Goal: Task Accomplishment & Management: Complete application form

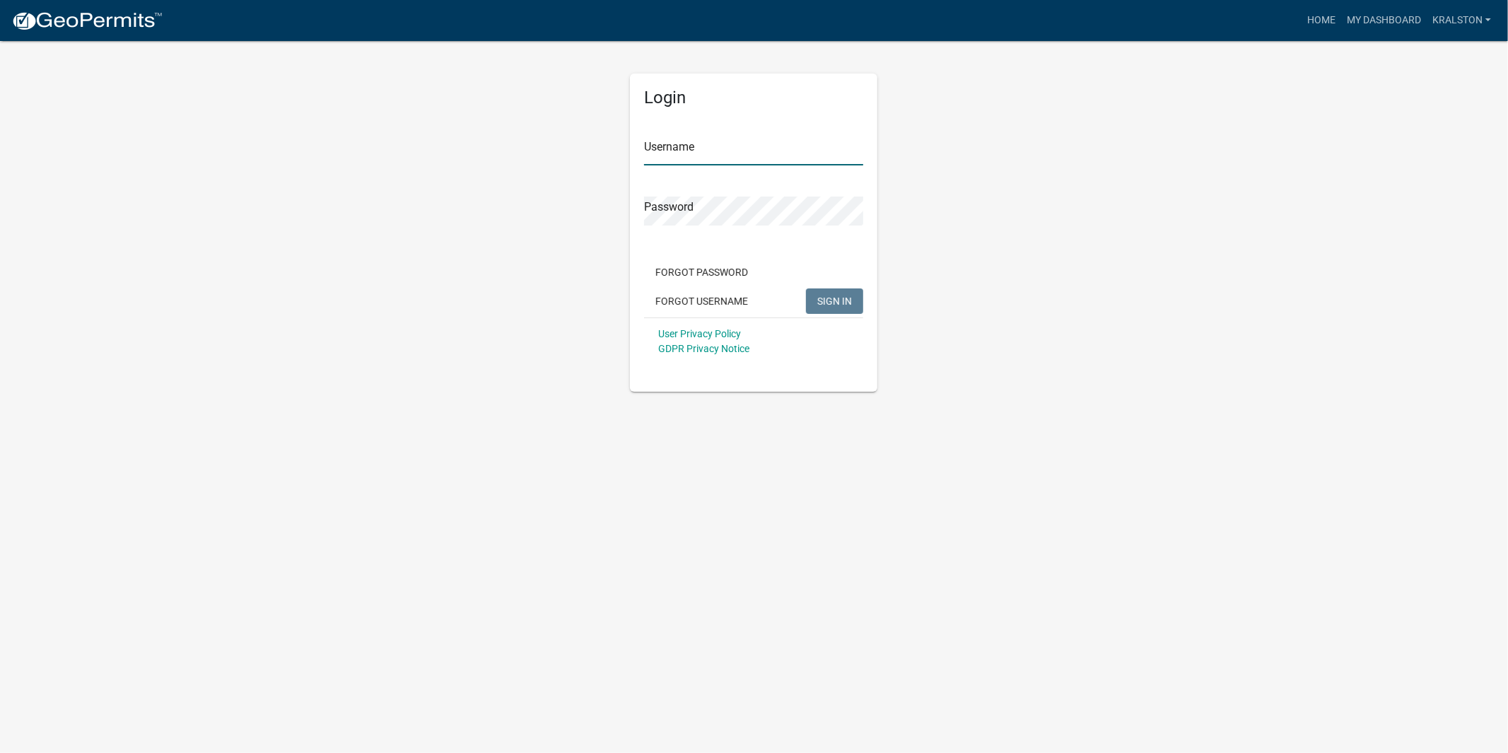
type input "kralston"
click at [854, 295] on button "SIGN IN" at bounding box center [834, 300] width 57 height 25
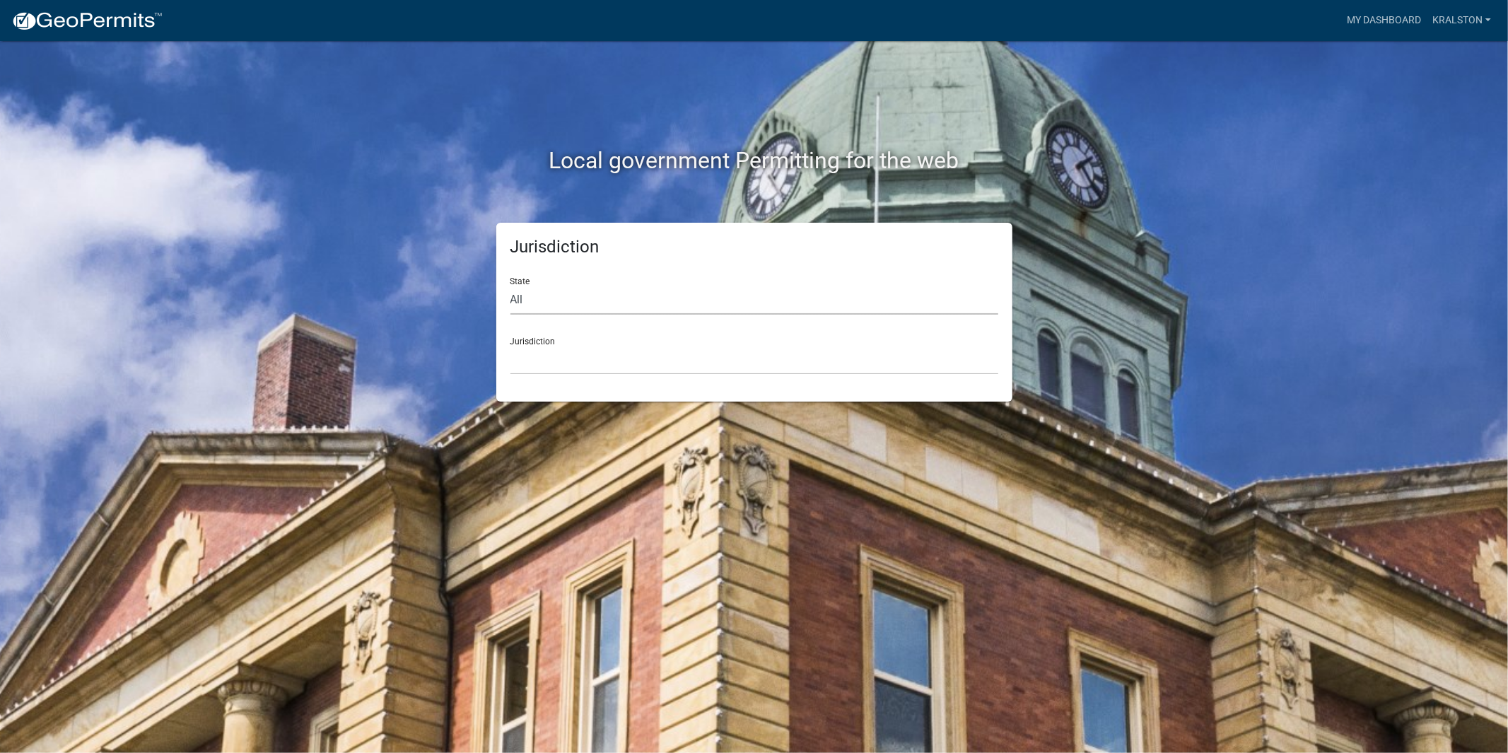
click at [581, 304] on select "All [US_STATE] [US_STATE] [US_STATE] [US_STATE] [US_STATE] [US_STATE] [US_STATE…" at bounding box center [754, 300] width 488 height 29
select select "[US_STATE]"
click at [510, 286] on select "All [US_STATE] [US_STATE] [US_STATE] [US_STATE] [US_STATE] [US_STATE] [US_STATE…" at bounding box center [754, 300] width 488 height 29
click at [590, 361] on select "[GEOGRAPHIC_DATA], [US_STATE][PERSON_NAME][GEOGRAPHIC_DATA], [US_STATE][PERSON_…" at bounding box center [754, 360] width 488 height 29
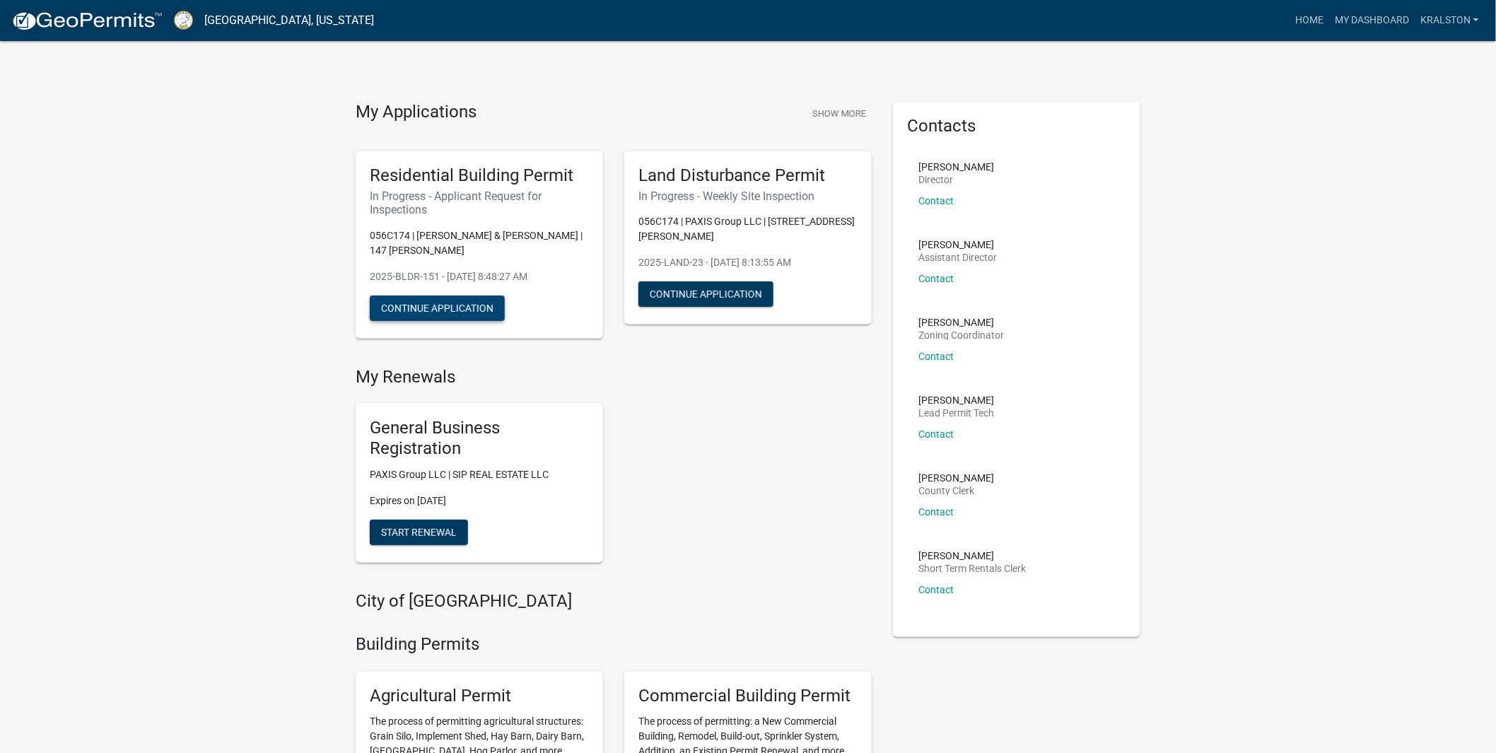
click at [421, 308] on button "Continue Application" at bounding box center [437, 307] width 135 height 25
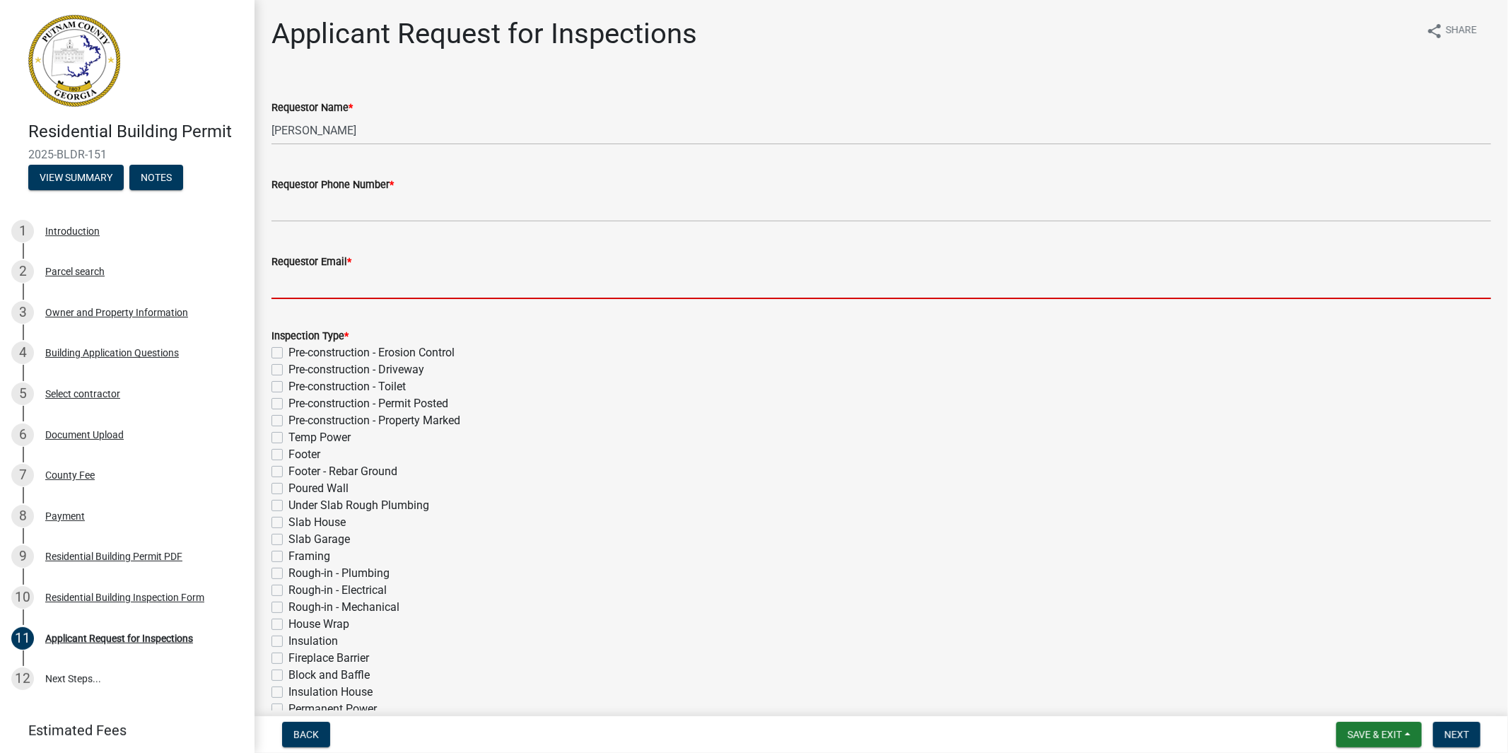
click at [300, 283] on input "Requestor Email *" at bounding box center [880, 284] width 1219 height 29
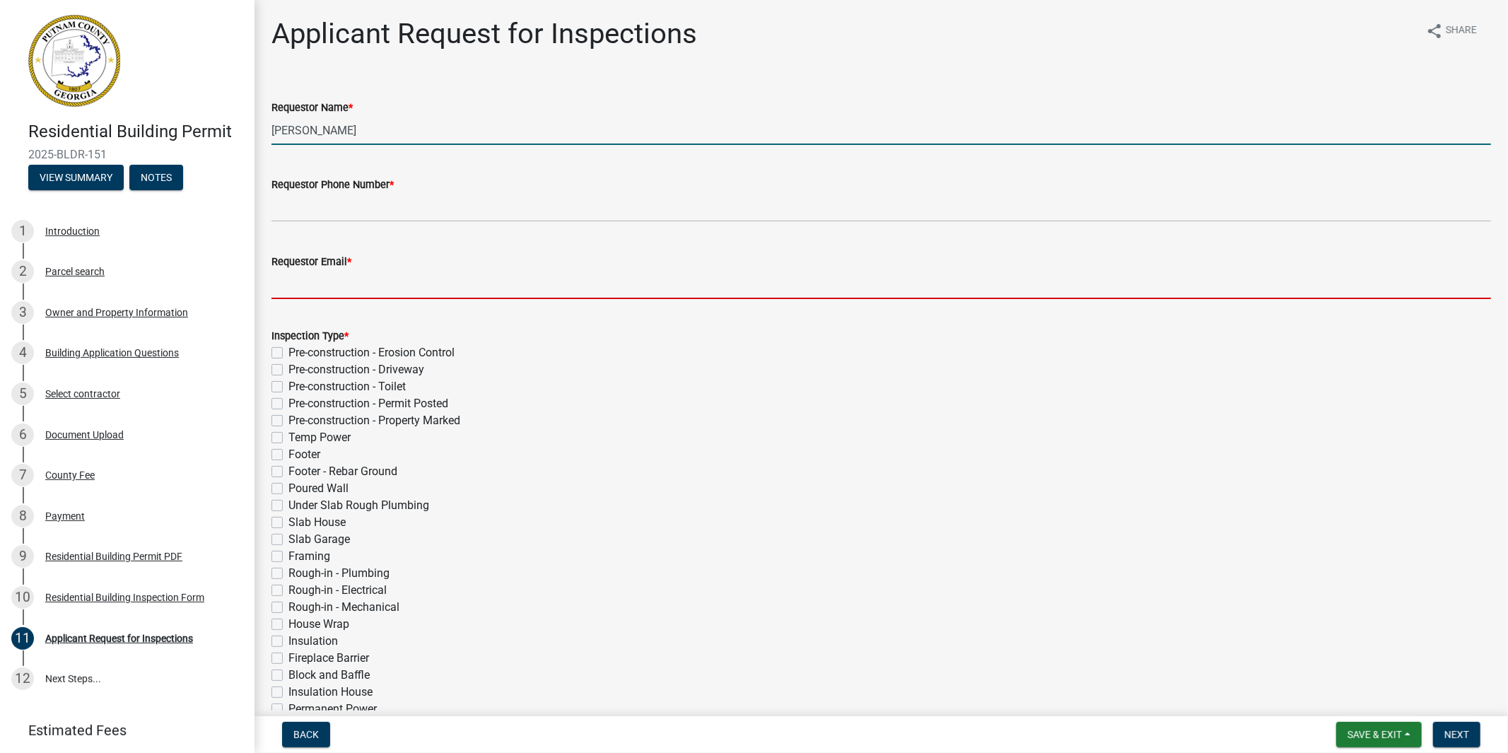
click at [300, 132] on input "[PERSON_NAME]" at bounding box center [880, 130] width 1219 height 29
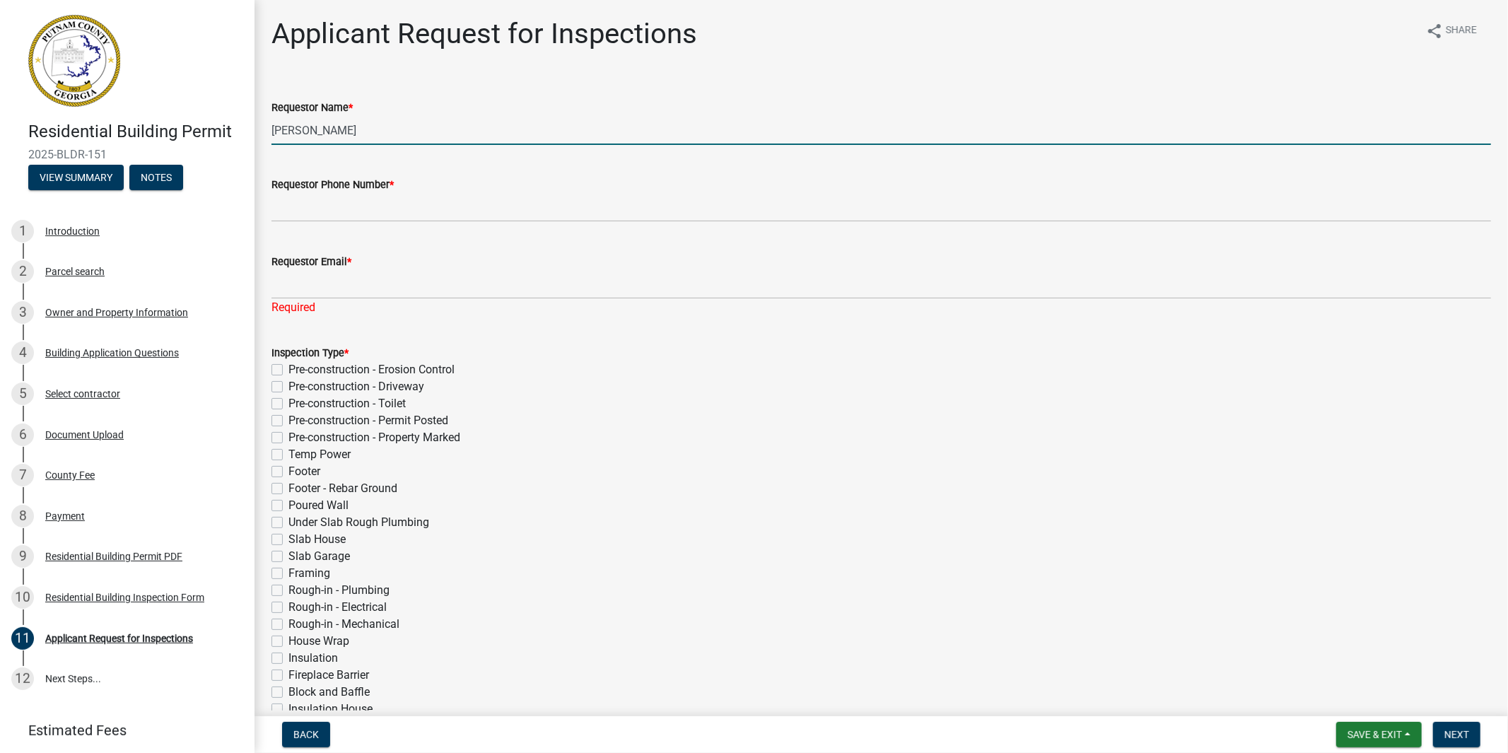
click at [300, 132] on input "[PERSON_NAME]" at bounding box center [880, 130] width 1219 height 29
click at [341, 73] on div "Applicant Request for Inspections share Share Requestor Name * [PERSON_NAME] Re…" at bounding box center [881, 536] width 1241 height 1038
click at [316, 129] on input "[PERSON_NAME]" at bounding box center [880, 130] width 1219 height 29
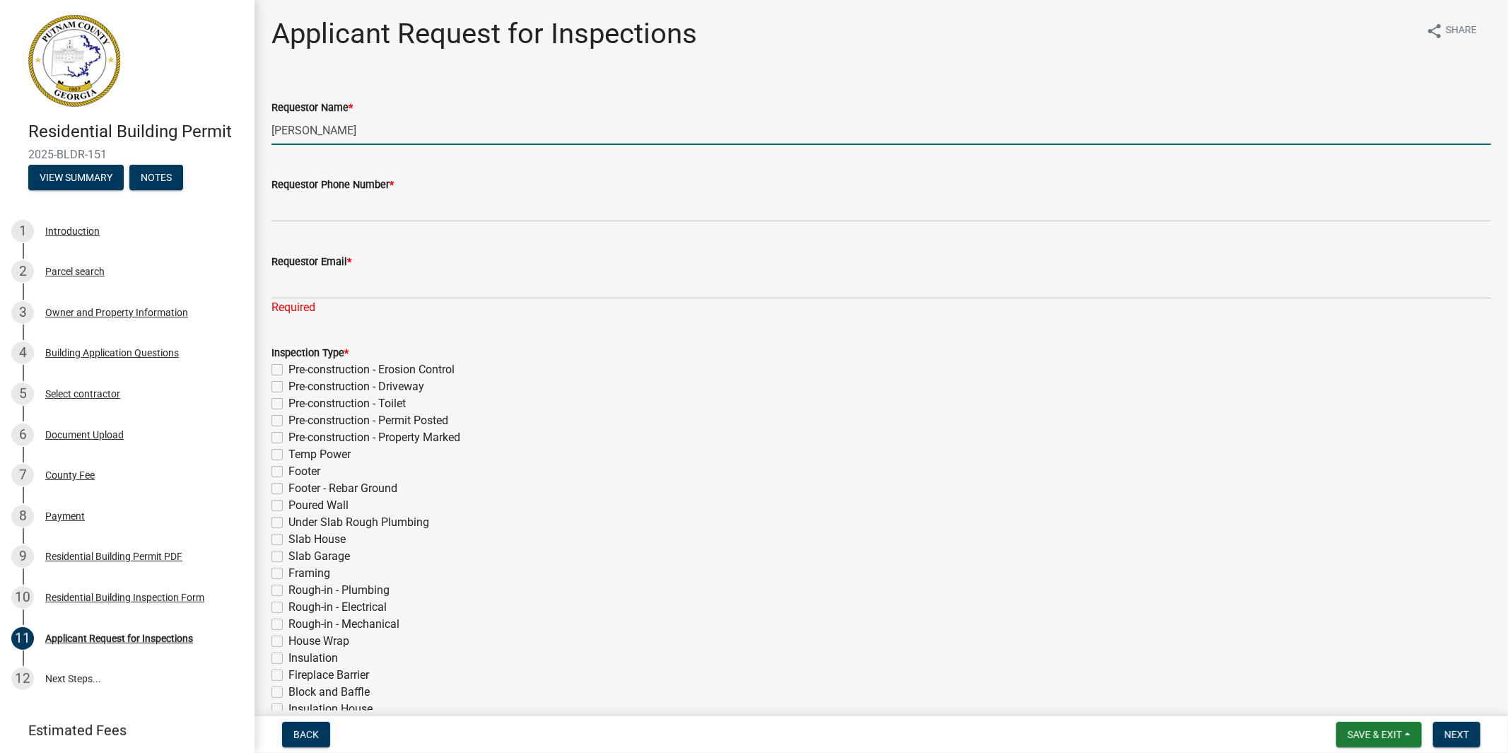
click at [316, 129] on input "[PERSON_NAME]" at bounding box center [880, 130] width 1219 height 29
type input "K"
type input "[PERSON_NAME]"
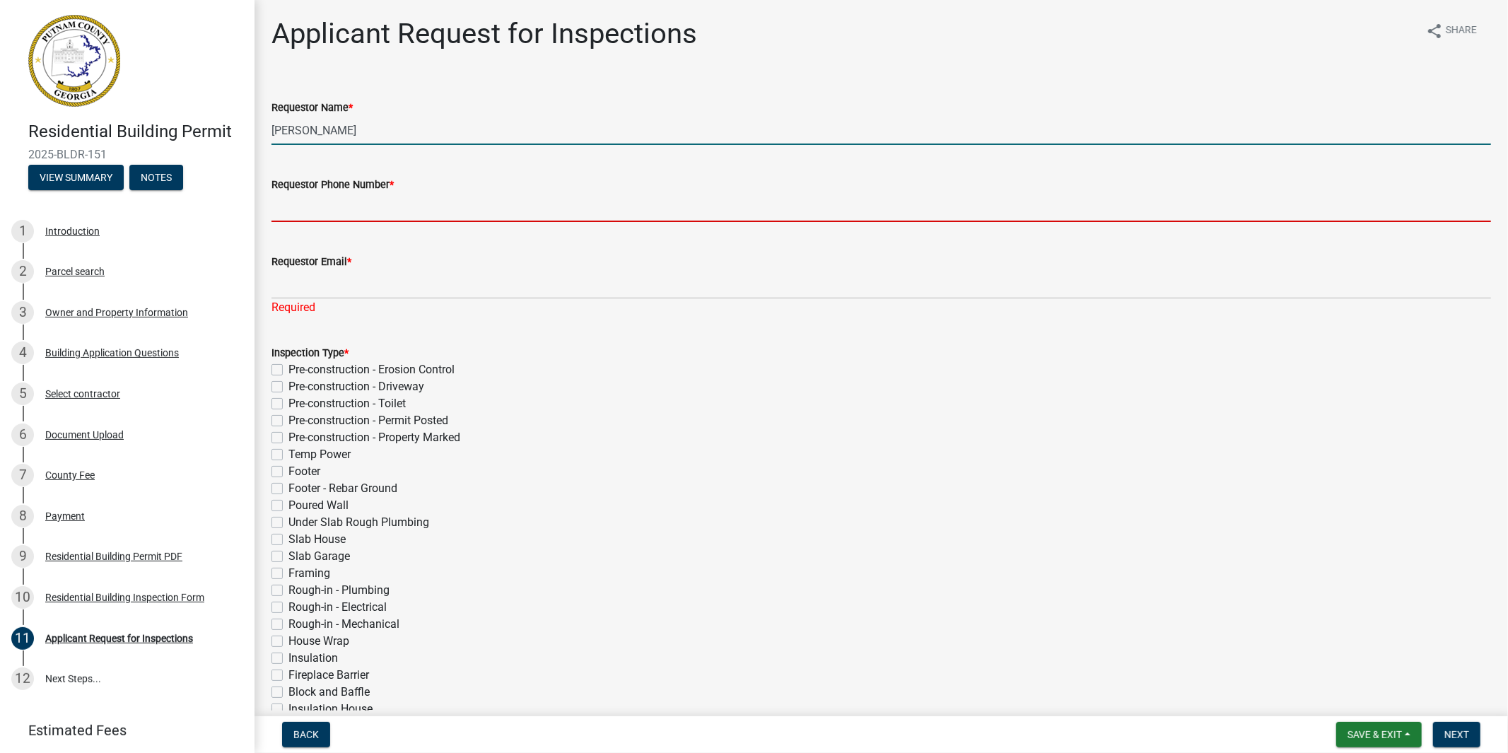
click at [351, 208] on input "Requestor Phone Number *" at bounding box center [880, 207] width 1219 height 29
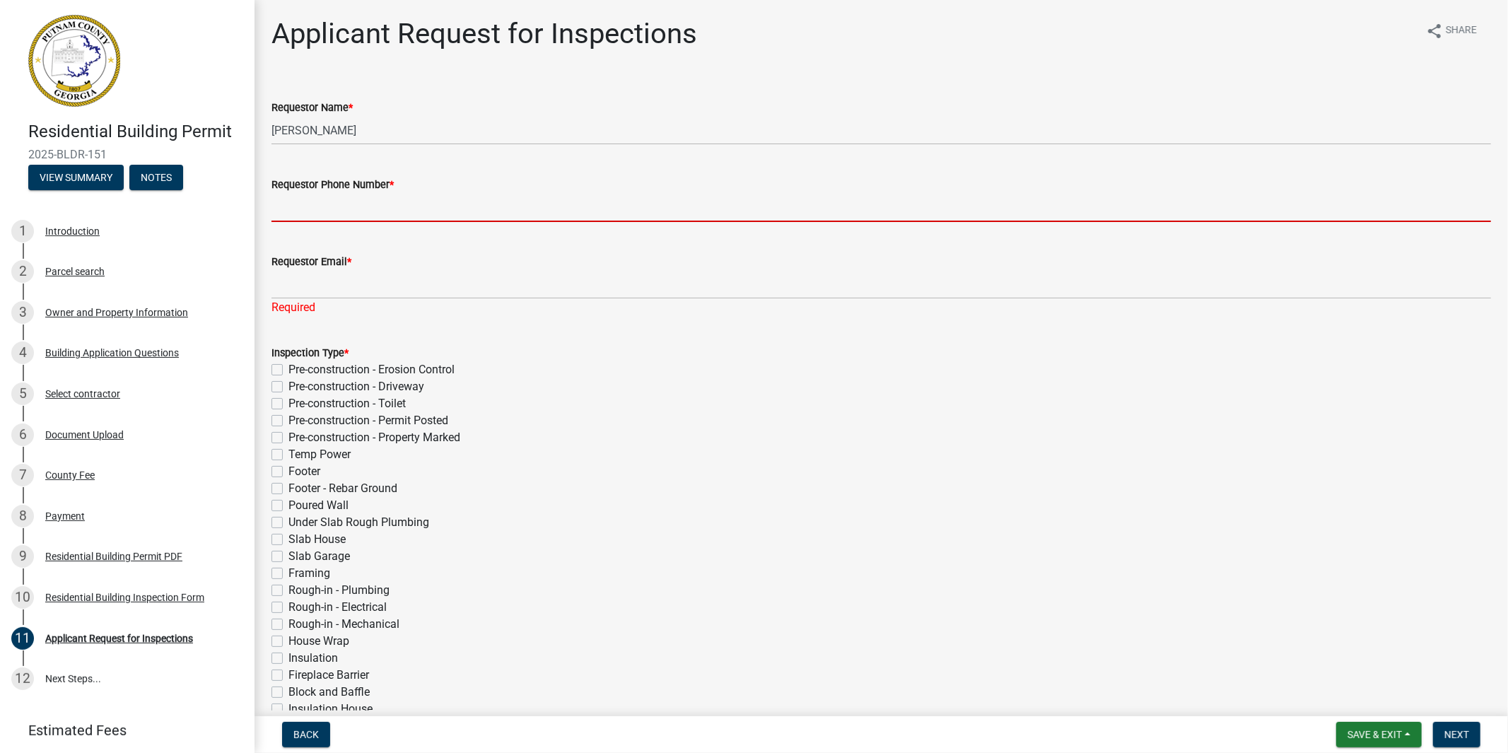
paste input "‭[PHONE_NUMBER]‬"
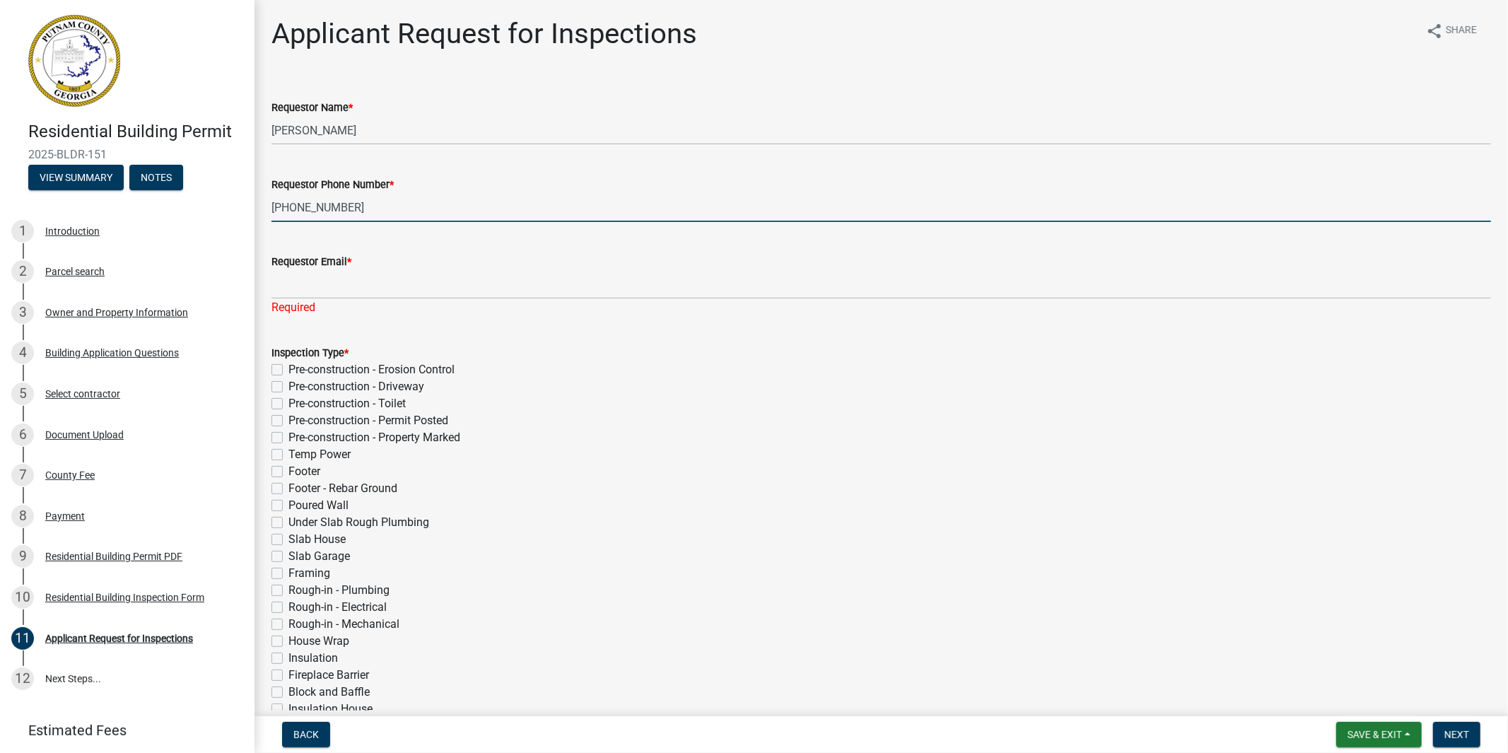
type input "‭[PHONE_NUMBER]‬"
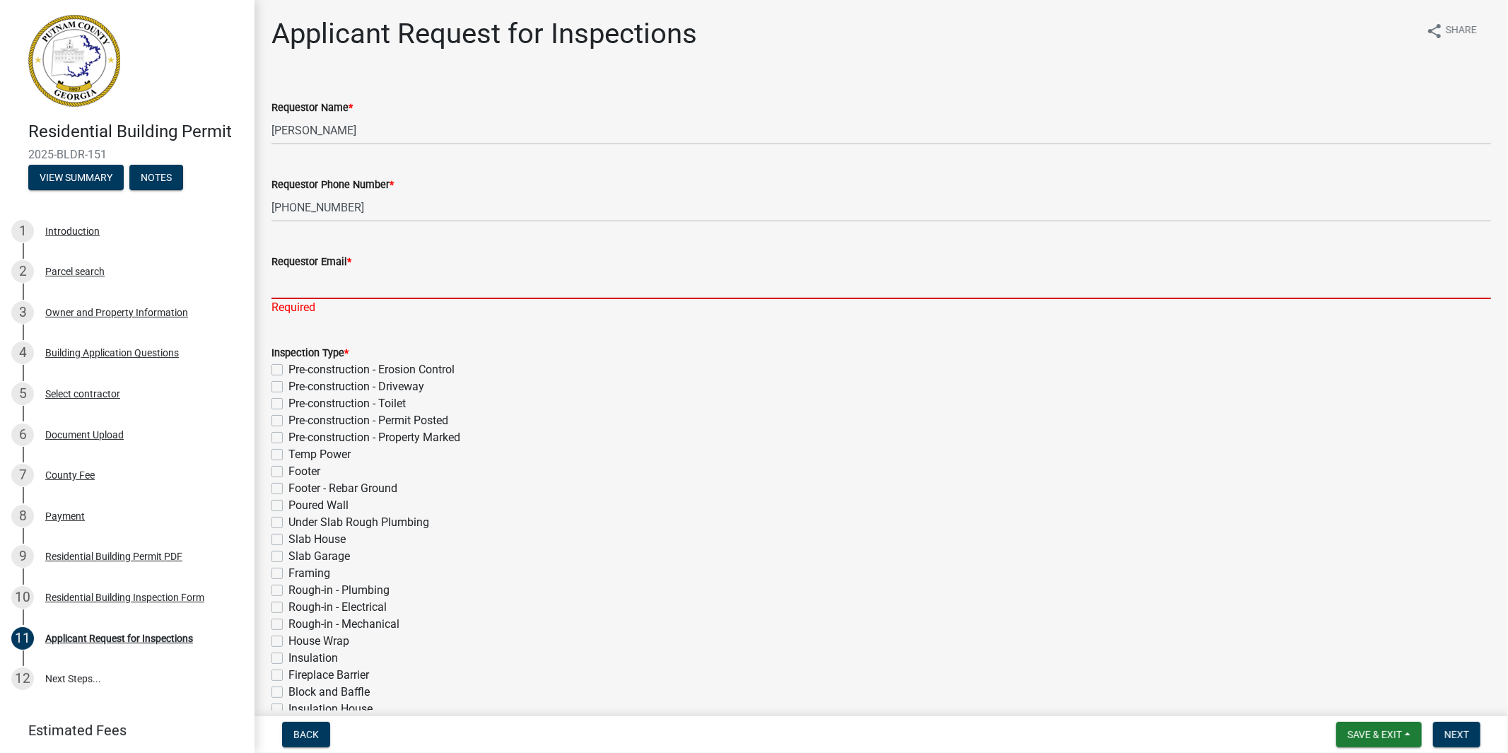
click at [332, 292] on input "Requestor Email *" at bounding box center [880, 284] width 1219 height 29
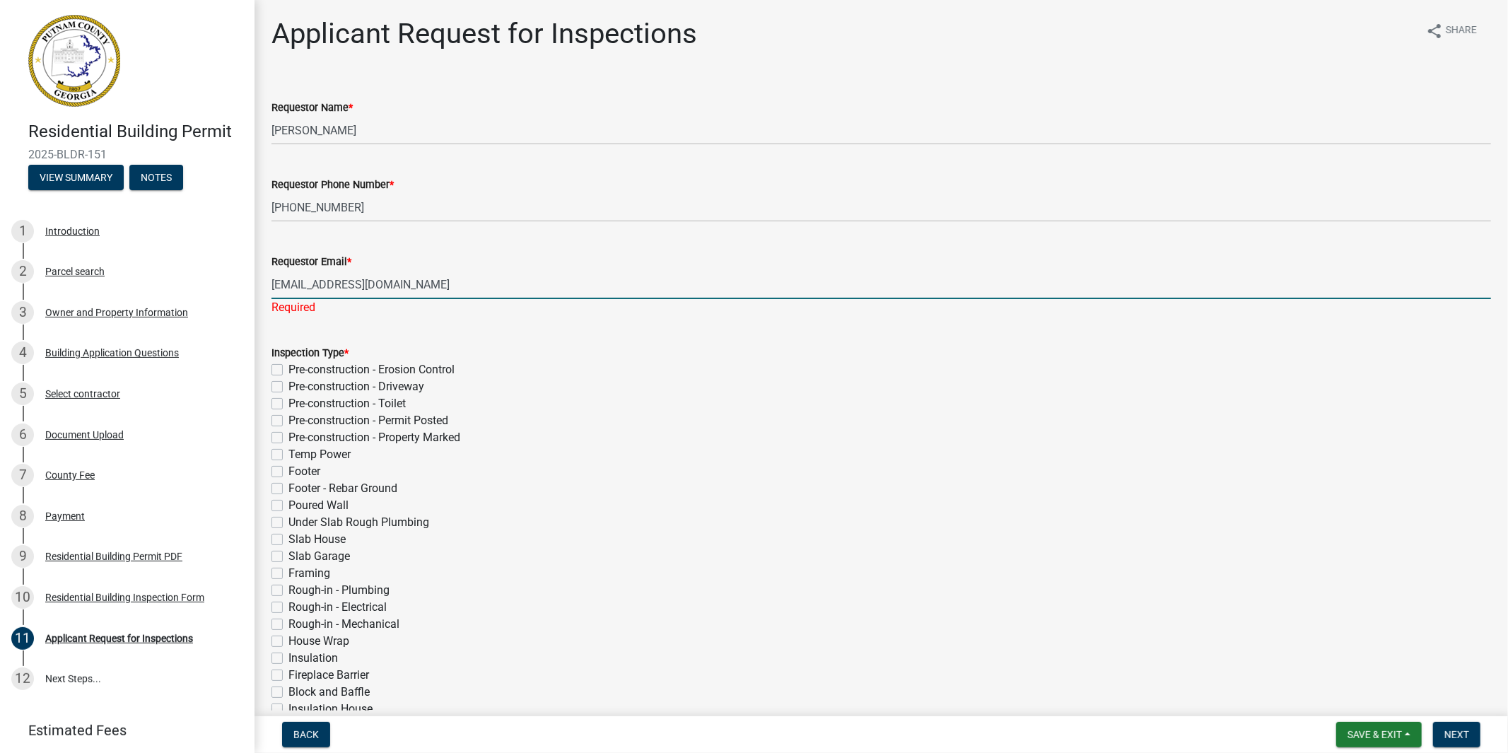
type input "[EMAIL_ADDRESS][DOMAIN_NAME]"
click at [279, 452] on div "Inspection Type * Pre-construction - Erosion Control Pre-construction - Drivewa…" at bounding box center [880, 590] width 1219 height 492
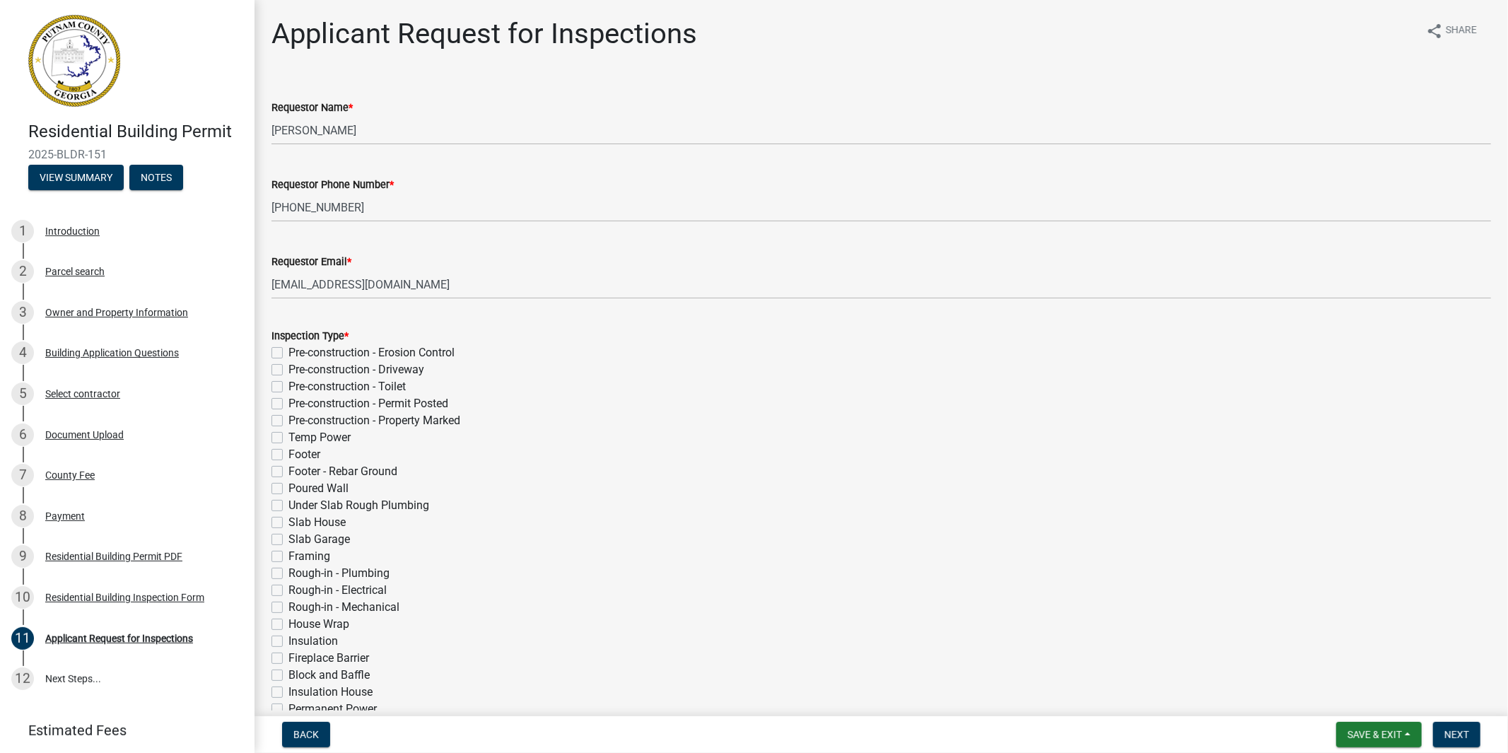
click at [288, 439] on label "Temp Power" at bounding box center [319, 437] width 62 height 17
click at [288, 438] on input "Temp Power" at bounding box center [292, 433] width 9 height 9
checkbox input "true"
checkbox input "false"
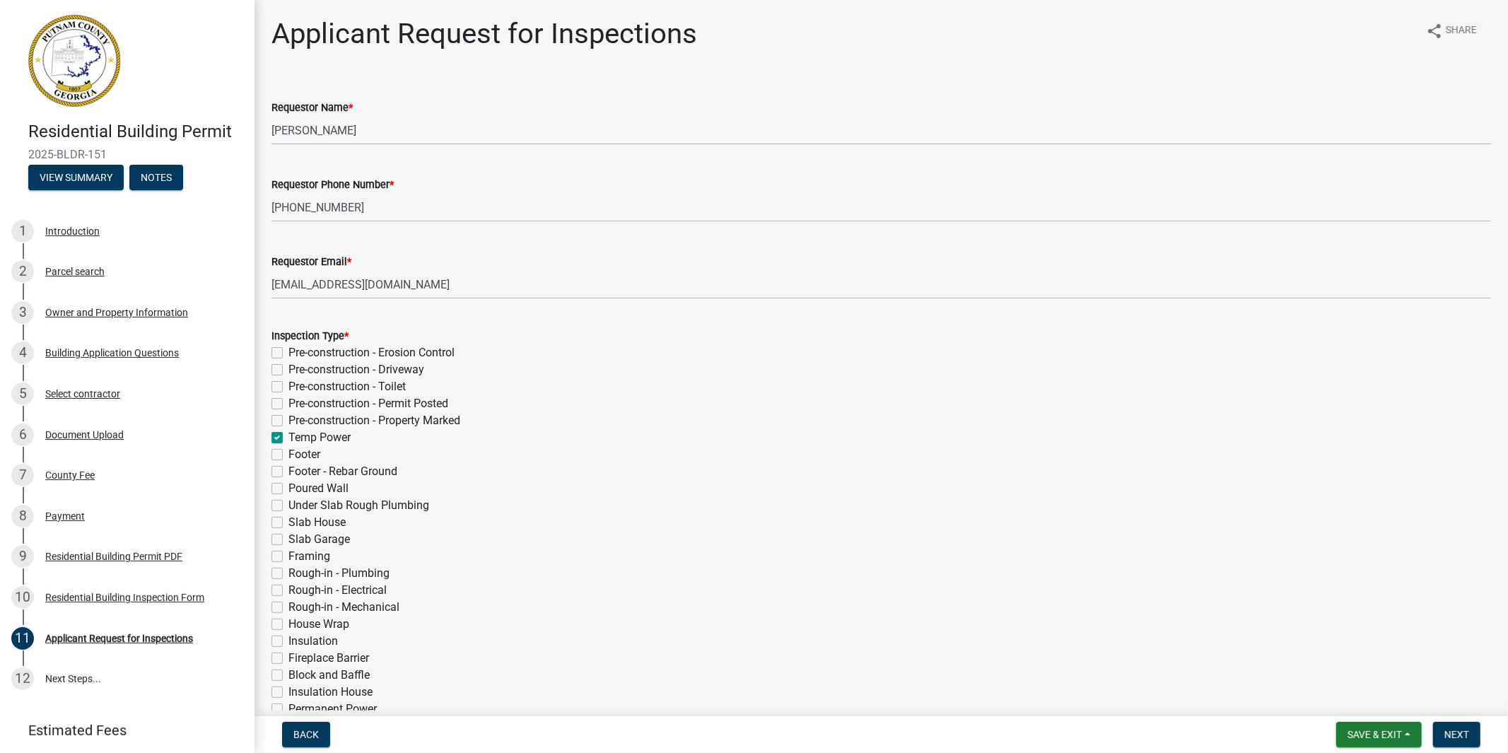
checkbox input "false"
checkbox input "true"
checkbox input "false"
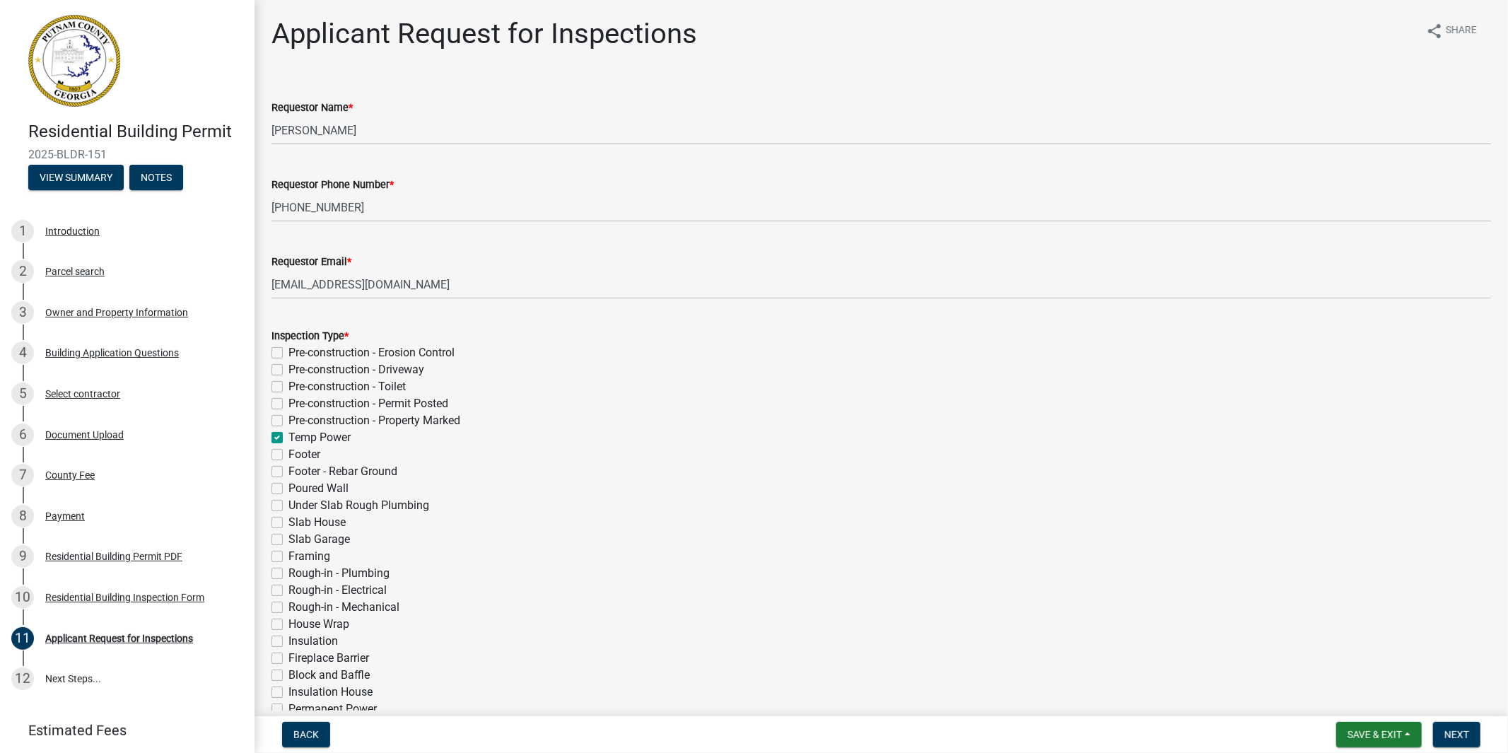
checkbox input "false"
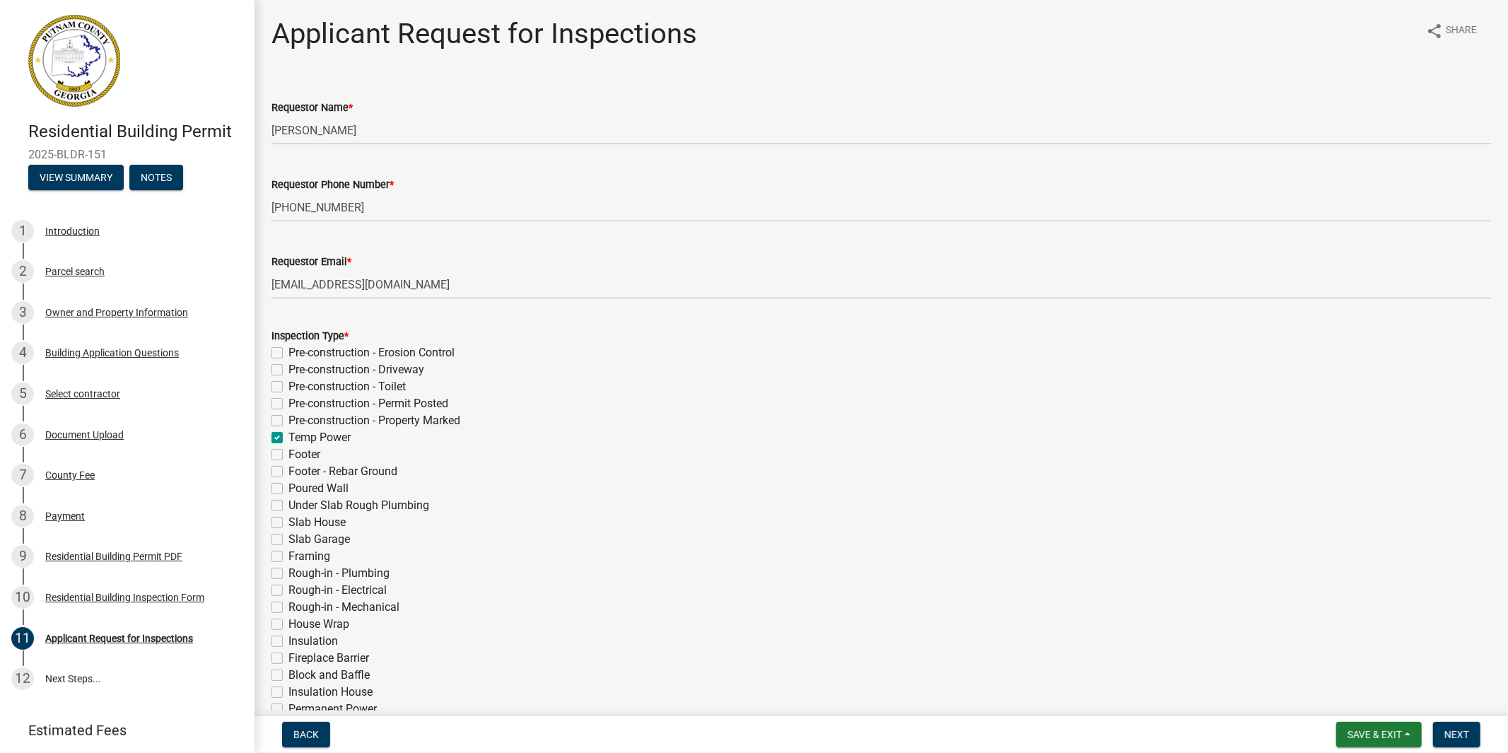
checkbox input "false"
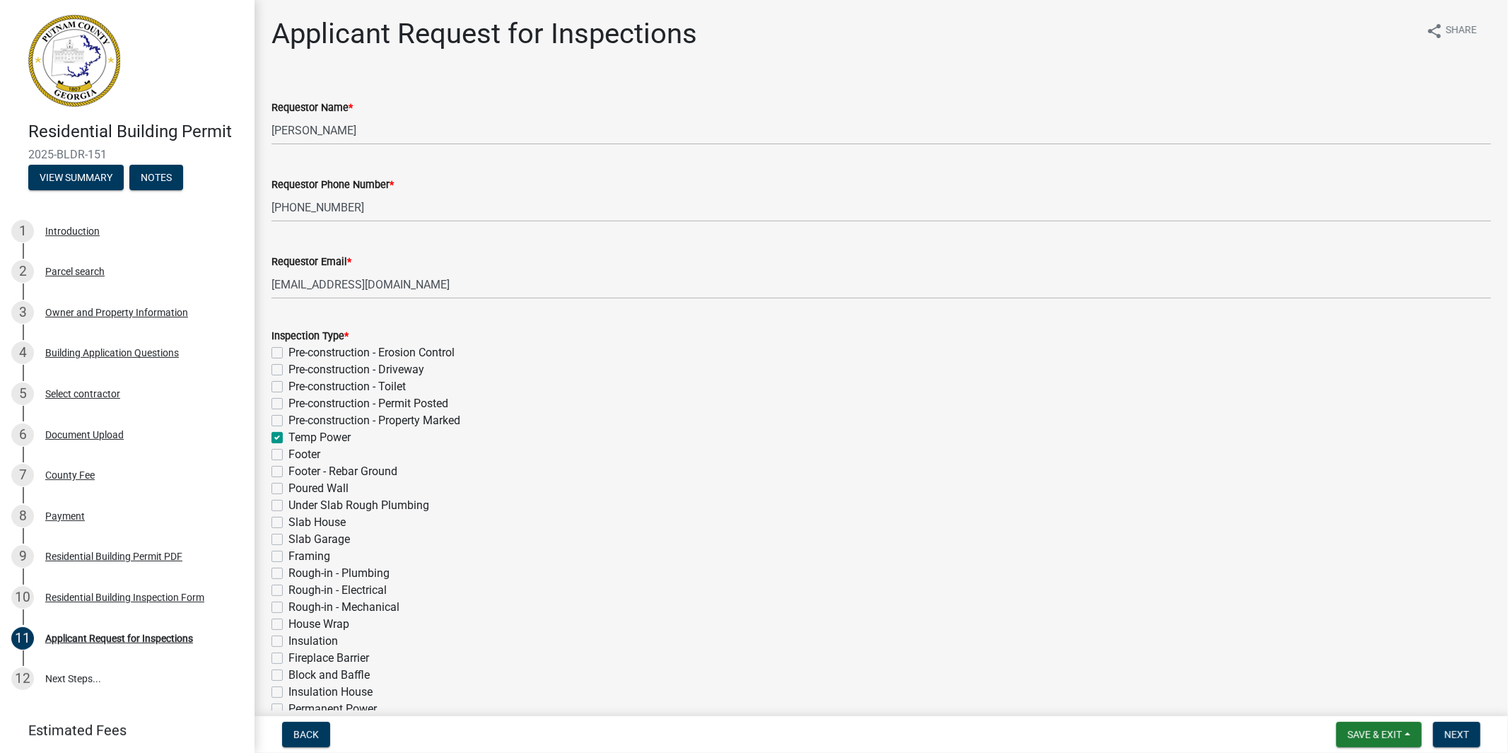
checkbox input "false"
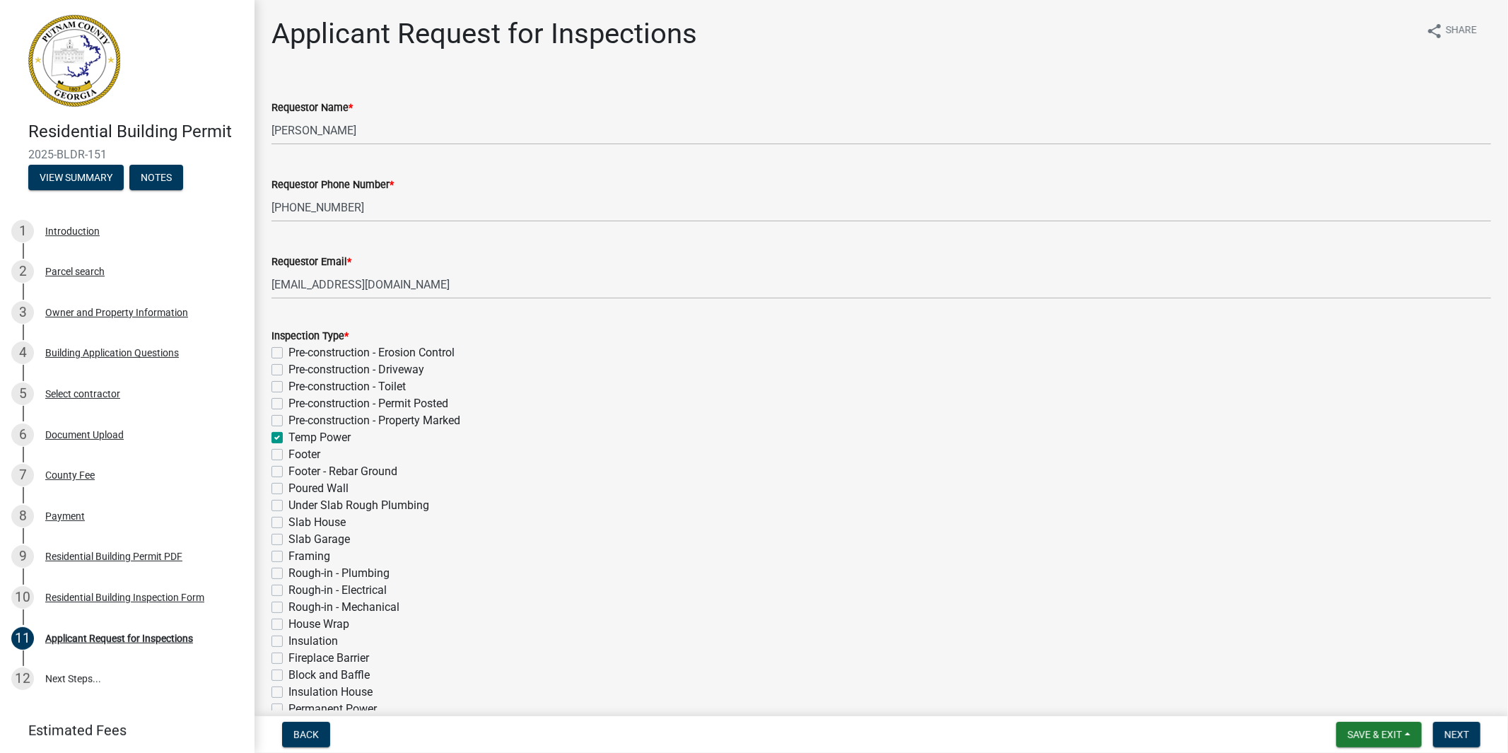
checkbox input "false"
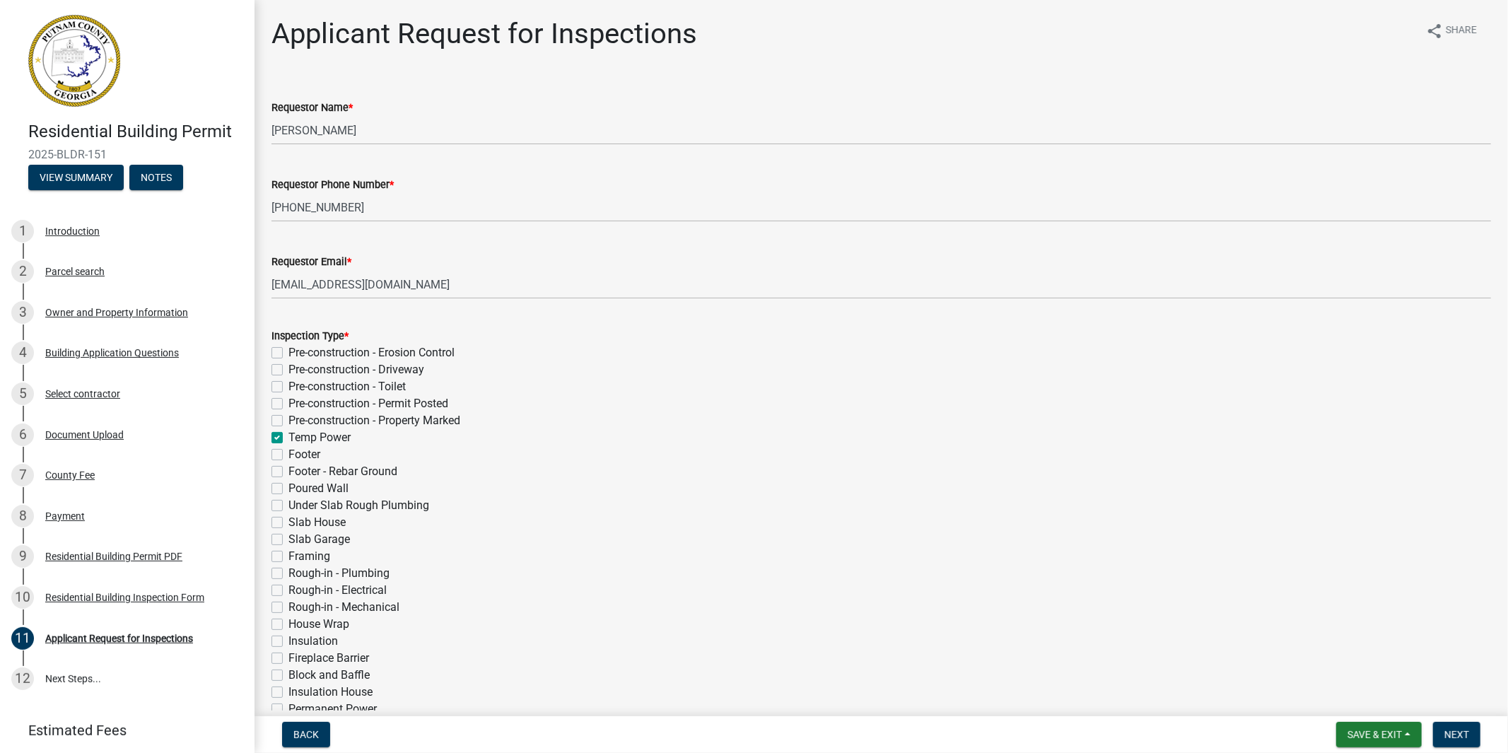
checkbox input "false"
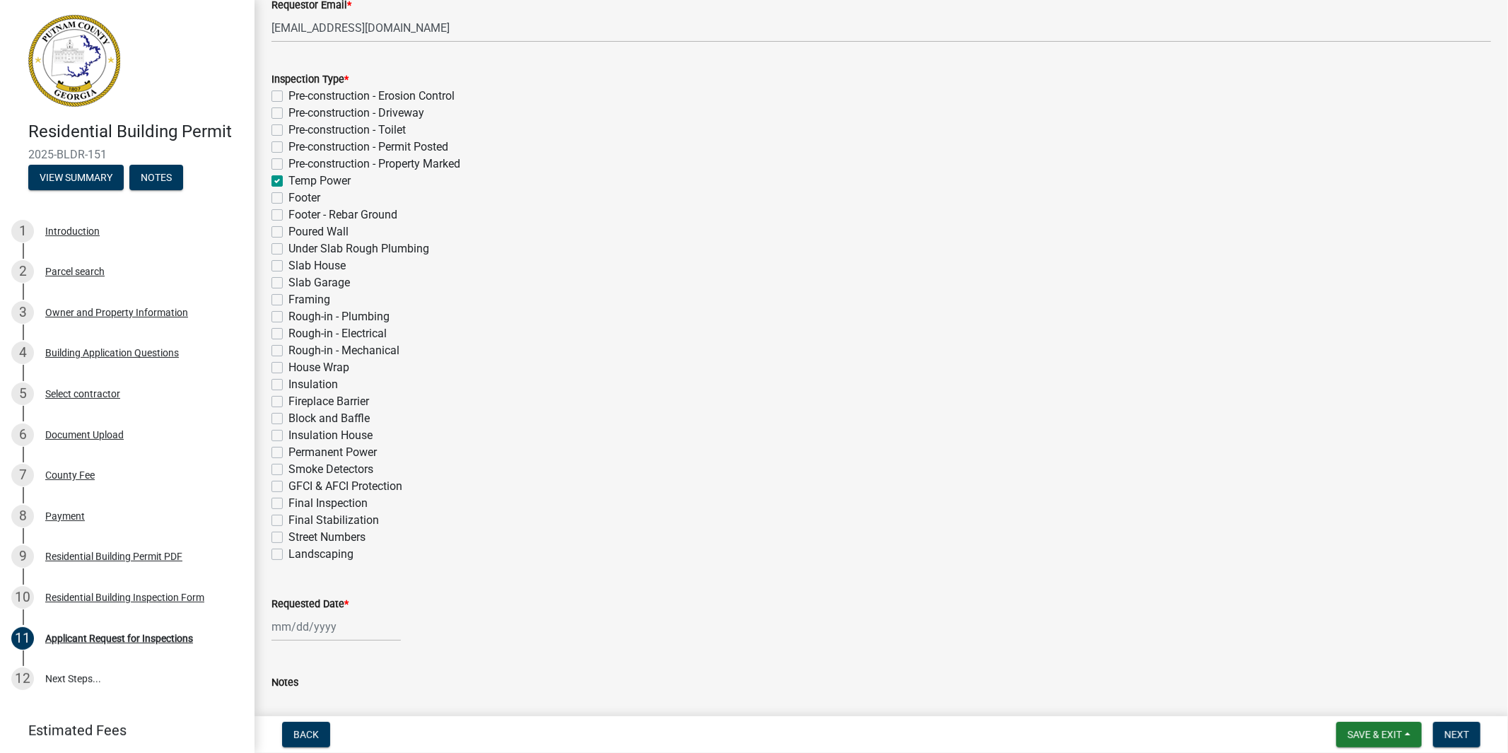
scroll to position [369, 0]
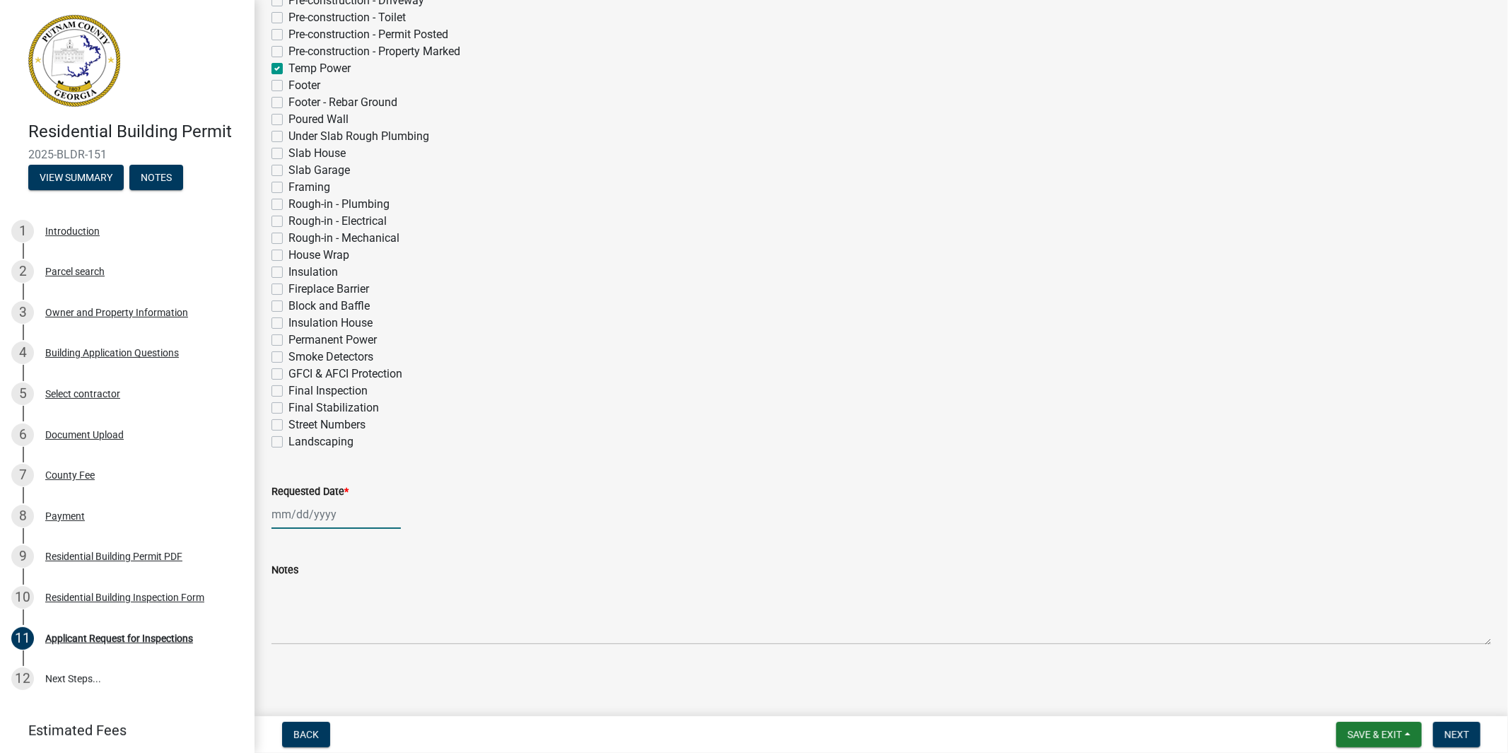
click at [317, 513] on div at bounding box center [335, 514] width 129 height 29
select select "9"
select select "2025"
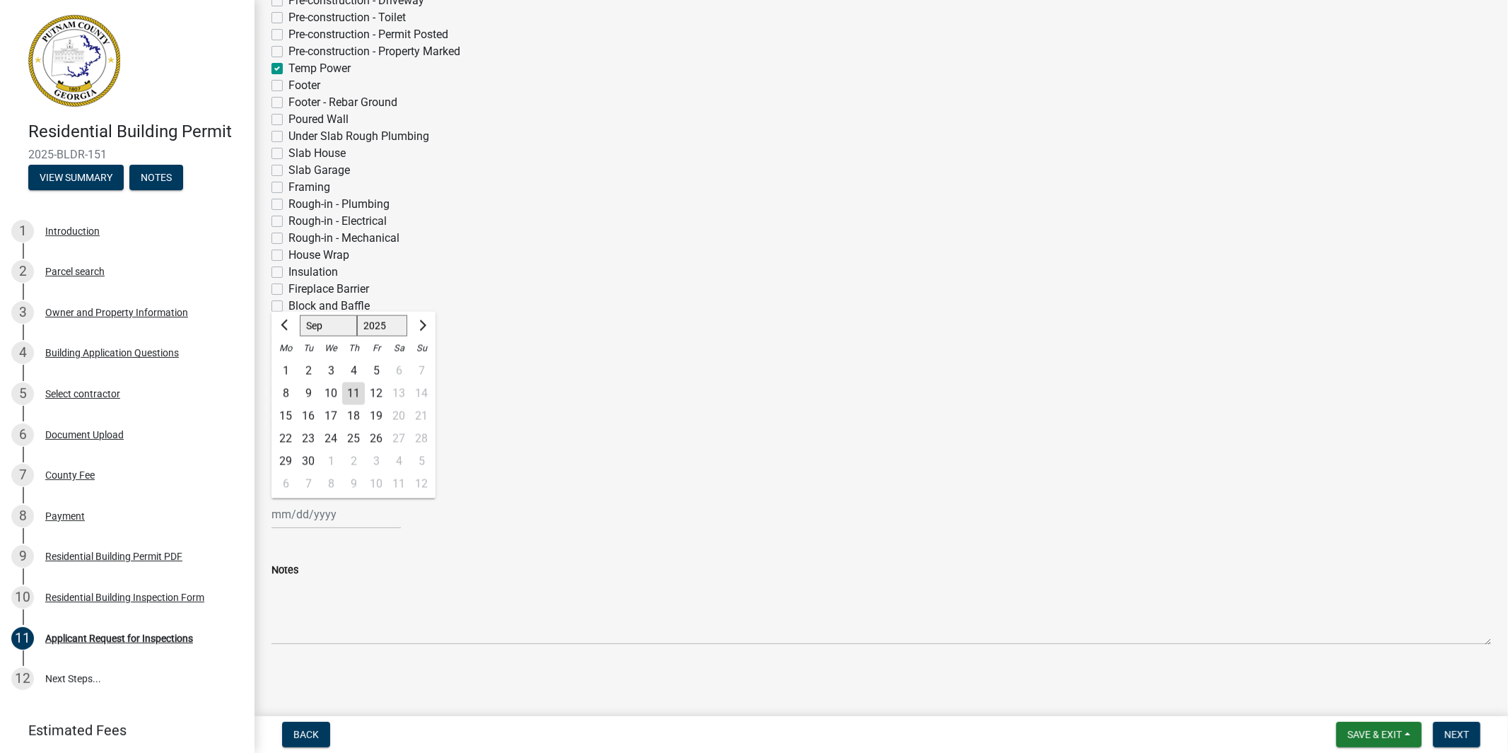
click at [351, 389] on div "11" at bounding box center [353, 393] width 23 height 23
type input "[DATE]"
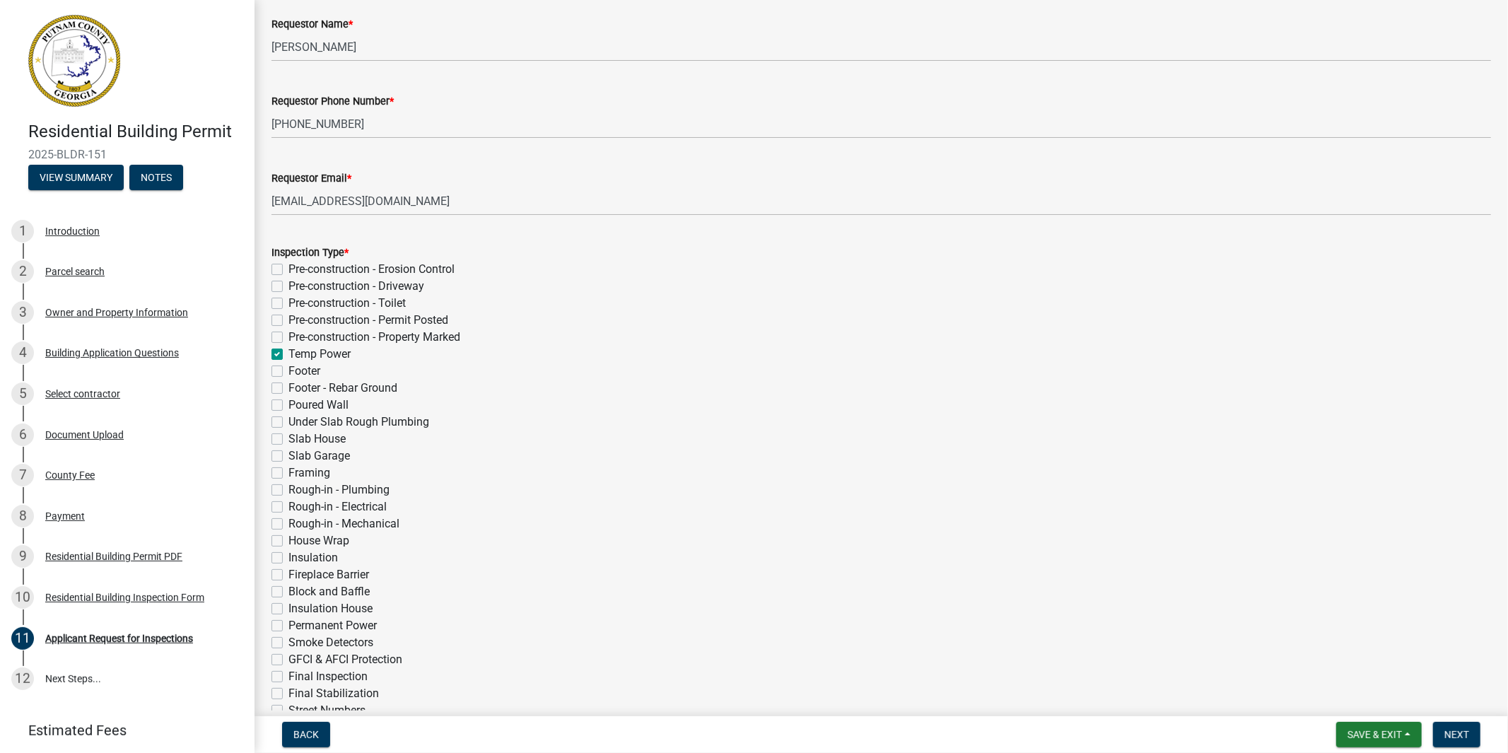
scroll to position [276, 0]
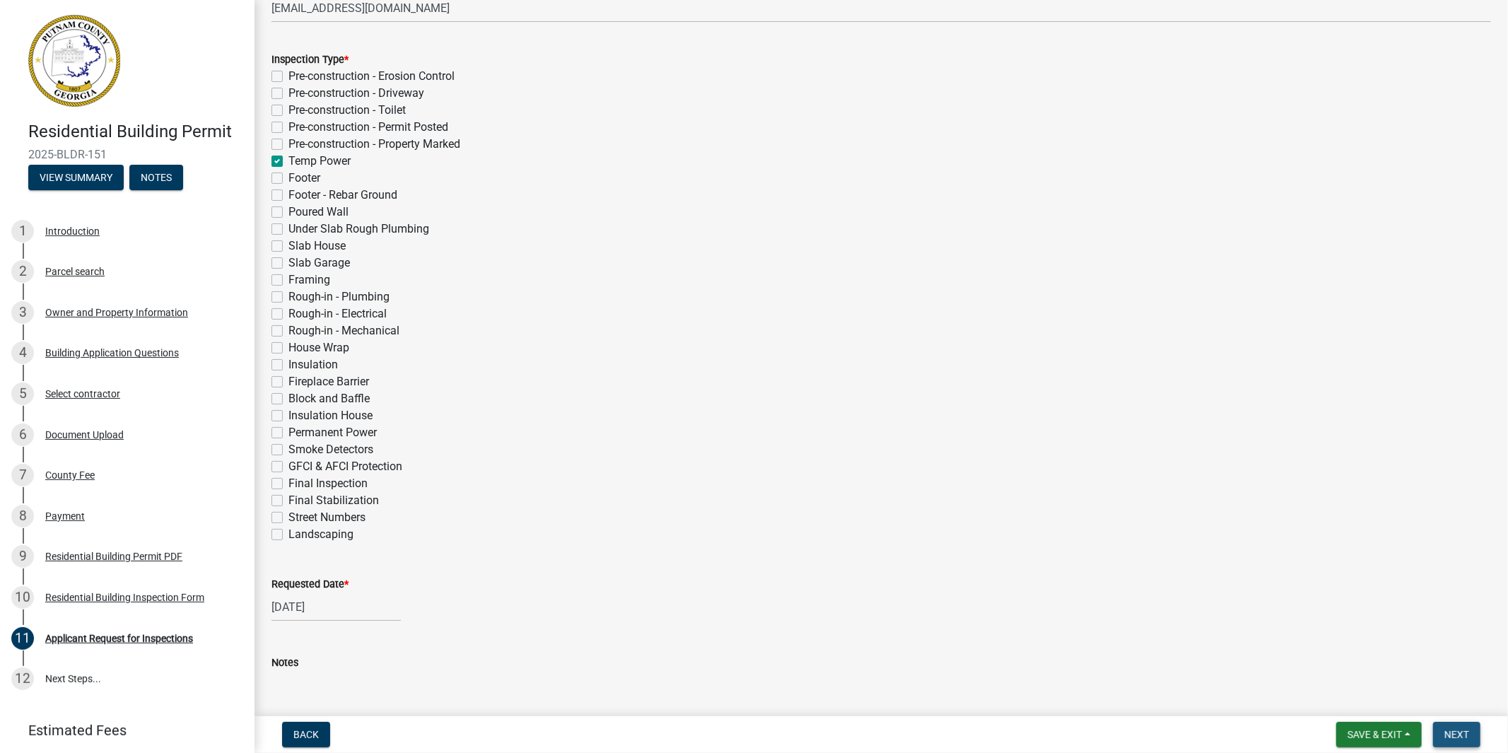
click at [1462, 729] on span "Next" at bounding box center [1456, 734] width 25 height 11
